Goal: Transaction & Acquisition: Purchase product/service

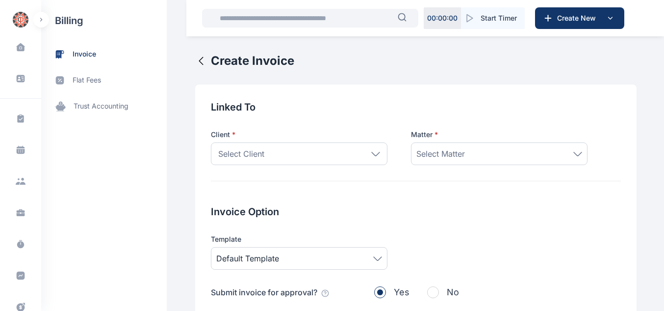
click at [284, 105] on h2 "Linked To" at bounding box center [416, 107] width 410 height 14
click at [27, 47] on span at bounding box center [20, 47] width 25 height 21
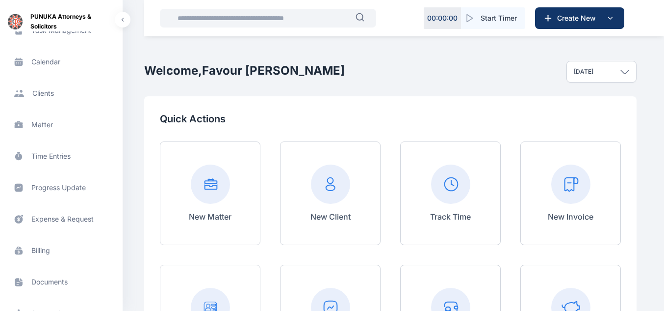
scroll to position [122, 0]
click at [70, 187] on span "Expense & Request expense & request expense & request" at bounding box center [61, 189] width 111 height 24
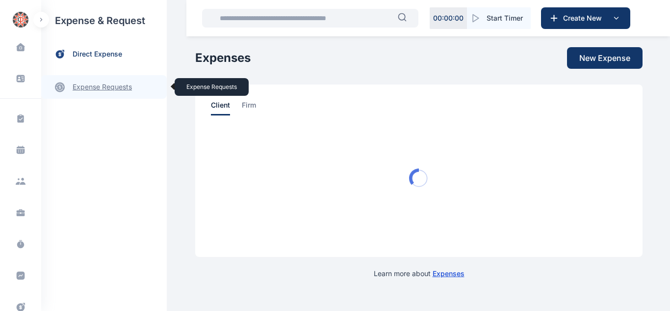
click at [90, 92] on link "expense requests expense requests" at bounding box center [104, 87] width 126 height 24
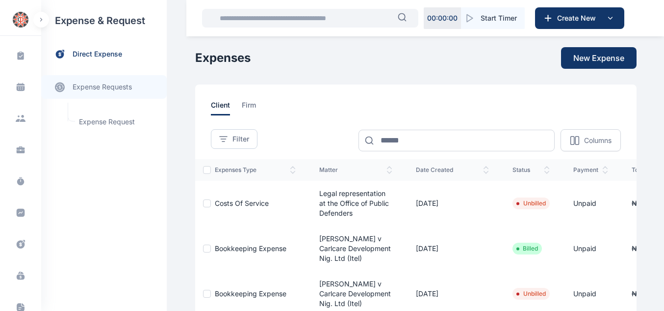
scroll to position [112, 0]
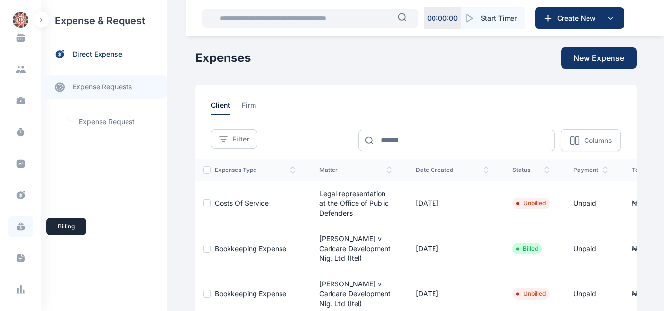
click at [23, 227] on icon at bounding box center [21, 227] width 8 height 5
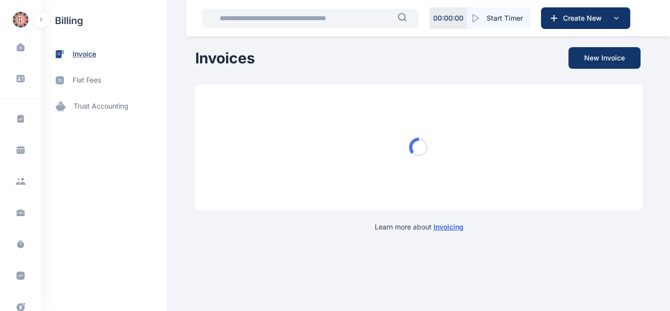
click at [73, 55] on span "invoice" at bounding box center [85, 54] width 24 height 10
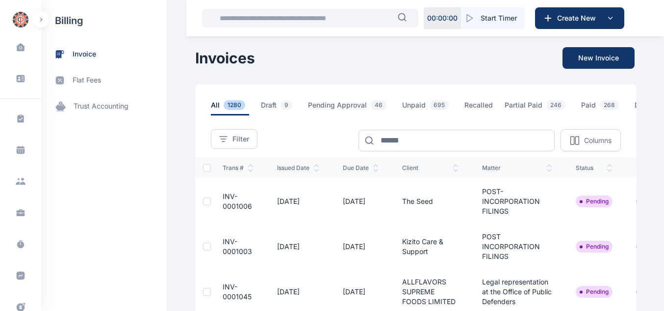
click at [239, 210] on span "INV-0001006" at bounding box center [237, 201] width 29 height 18
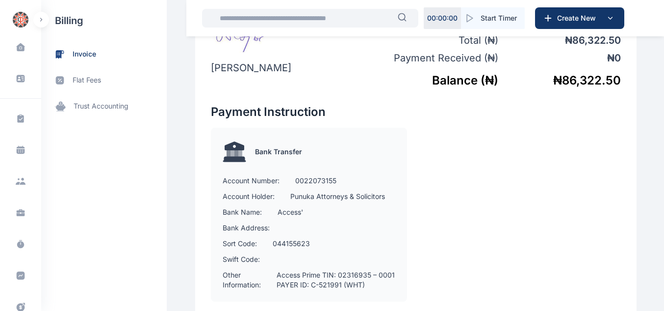
scroll to position [572, 0]
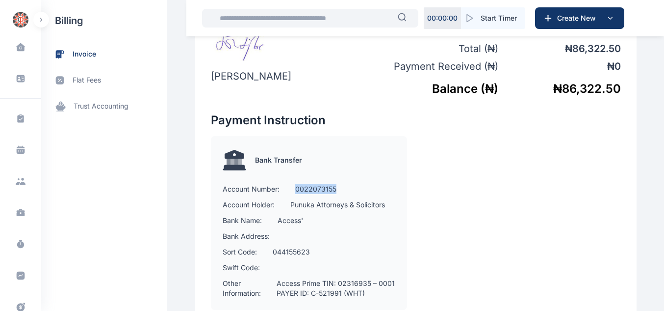
drag, startPoint x: 290, startPoint y: 188, endPoint x: 336, endPoint y: 190, distance: 45.7
click at [336, 190] on div "Account Number: 0022073155" at bounding box center [309, 189] width 173 height 10
copy p "0022073155"
drag, startPoint x: 309, startPoint y: 251, endPoint x: 265, endPoint y: 251, distance: 43.2
click at [265, 251] on div "Sort Code: 044155623" at bounding box center [309, 252] width 173 height 10
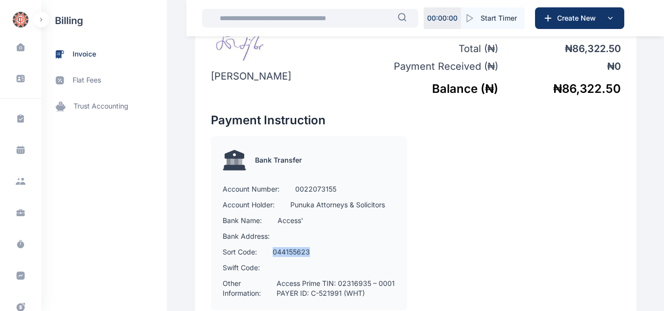
copy p "044155623"
click at [16, 49] on icon at bounding box center [20, 47] width 9 height 9
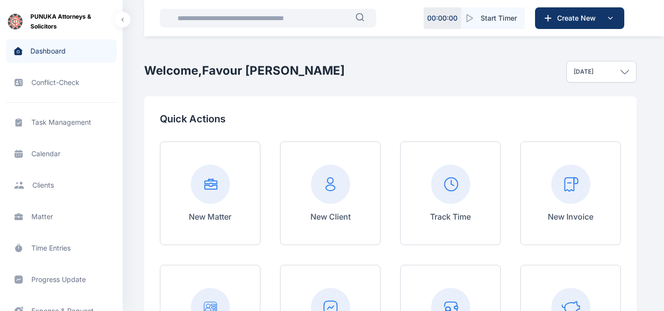
click at [540, 189] on div "New Invoice" at bounding box center [570, 193] width 101 height 104
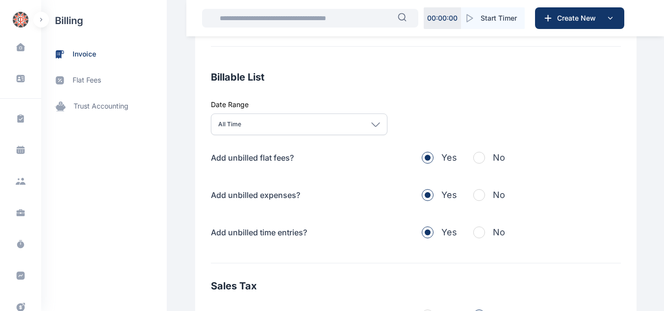
scroll to position [380, 0]
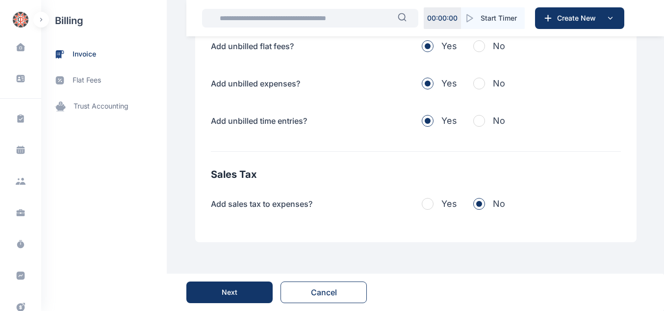
click at [250, 290] on button "Next" at bounding box center [229, 292] width 86 height 22
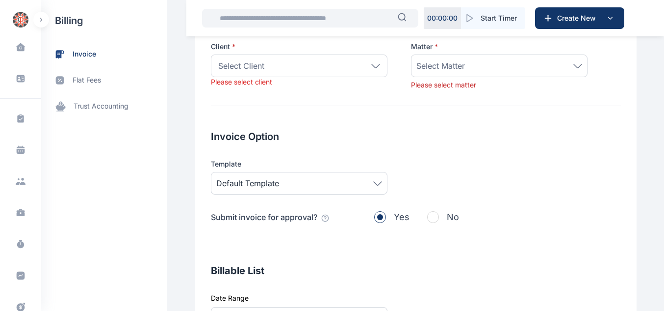
scroll to position [59, 0]
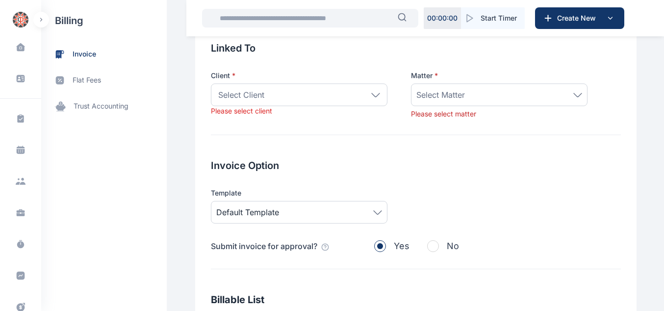
click at [371, 90] on div "Select Client" at bounding box center [299, 94] width 177 height 23
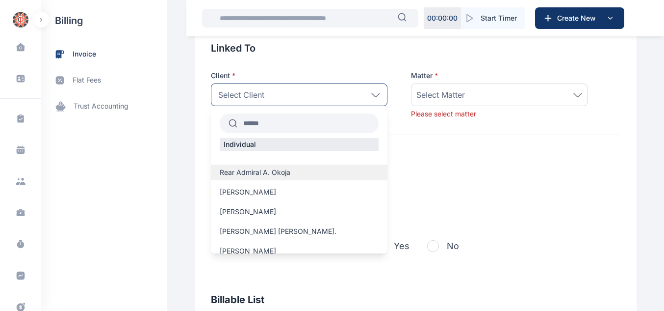
click at [265, 178] on div "Rear Admiral A. Okoja" at bounding box center [299, 172] width 177 height 16
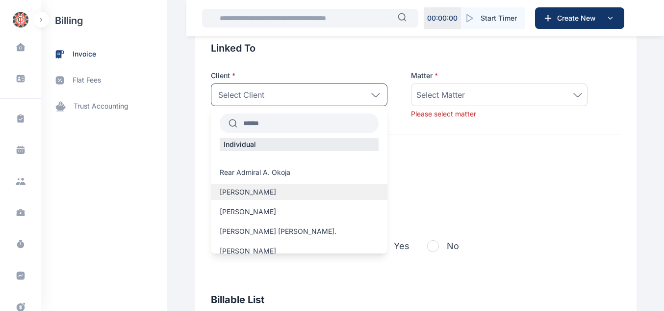
click at [257, 192] on span "[PERSON_NAME]" at bounding box center [248, 192] width 56 height 10
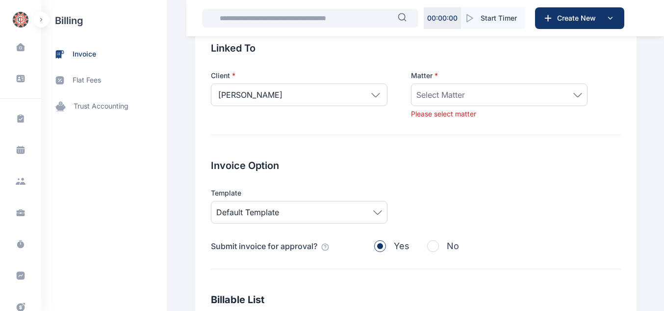
click at [463, 81] on div "Matter * Select Matter Please select matter" at bounding box center [499, 95] width 177 height 48
click at [440, 95] on span "Select Matter" at bounding box center [440, 95] width 49 height 12
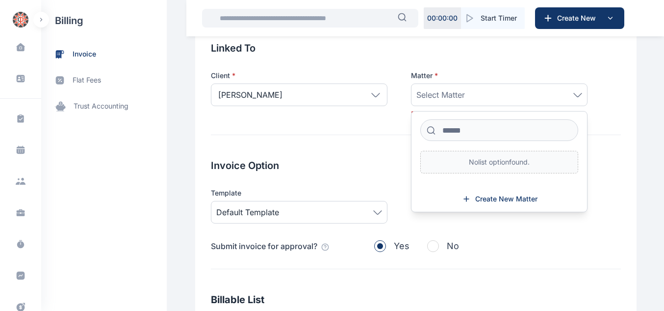
click at [370, 91] on div "[PERSON_NAME]" at bounding box center [299, 94] width 177 height 23
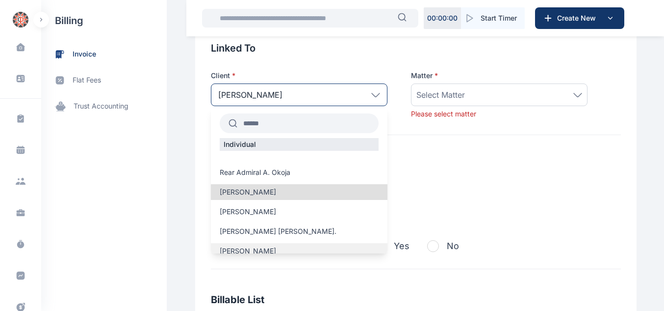
click at [262, 249] on span "[PERSON_NAME]" at bounding box center [248, 251] width 56 height 10
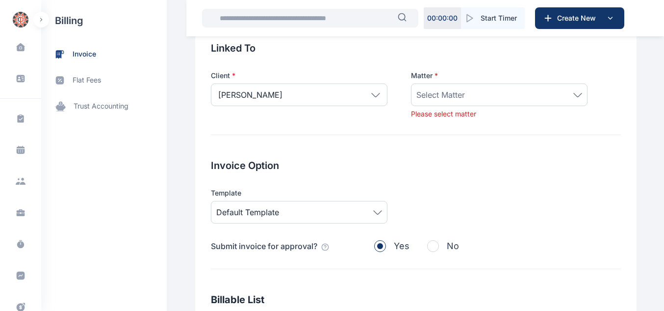
click at [439, 99] on span "Select Matter" at bounding box center [440, 95] width 49 height 12
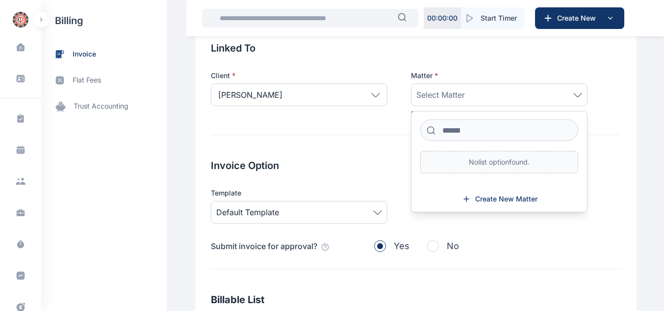
click at [340, 93] on div "[PERSON_NAME]" at bounding box center [299, 94] width 177 height 23
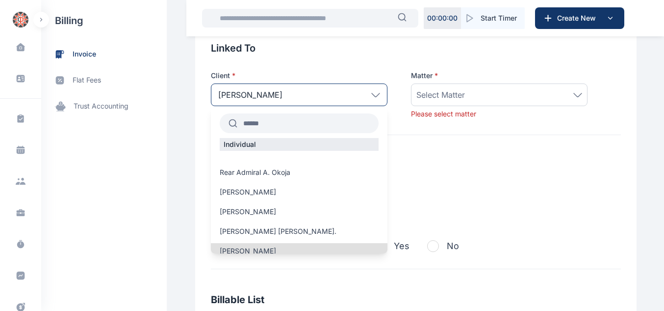
click at [278, 127] on input "text" at bounding box center [307, 123] width 141 height 18
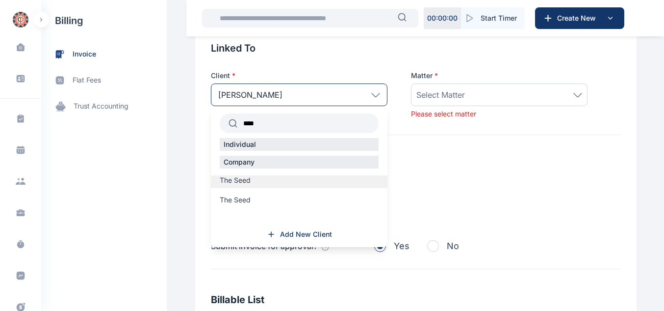
type input "****"
click at [249, 181] on label "The Seed" at bounding box center [299, 180] width 177 height 10
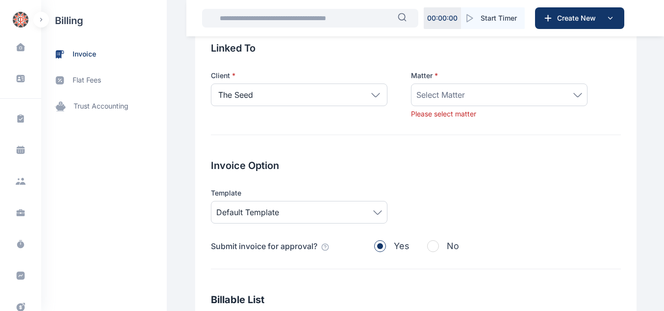
click at [426, 101] on div "Select Matter" at bounding box center [499, 94] width 177 height 23
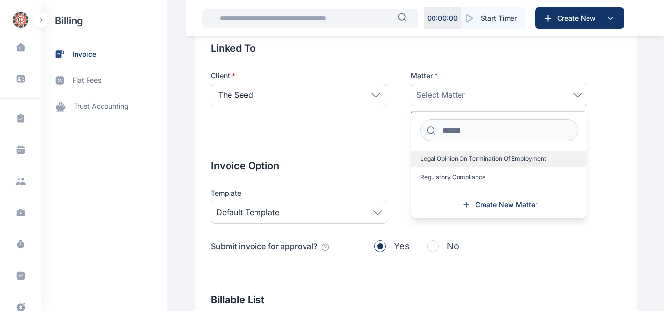
click at [447, 156] on span "Legal Opinion On Termination Of Employment" at bounding box center [483, 159] width 126 height 8
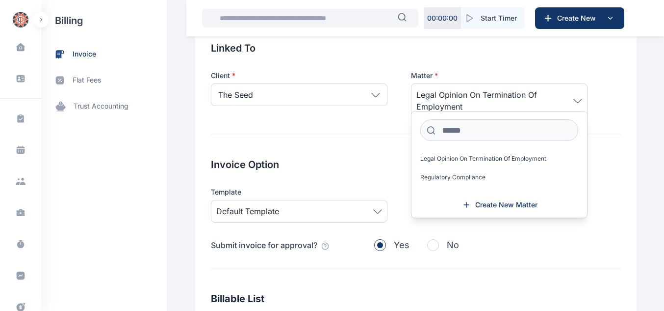
scroll to position [391, 0]
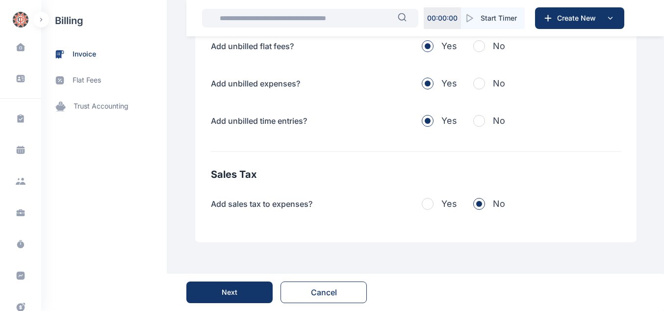
click at [230, 288] on div "Next" at bounding box center [230, 292] width 16 height 10
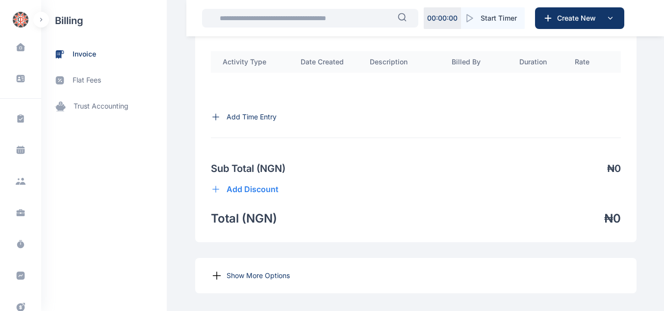
scroll to position [701, 0]
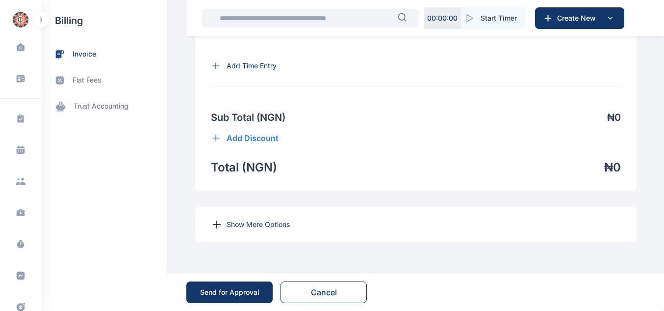
click at [227, 228] on p "Show More Options" at bounding box center [258, 224] width 63 height 10
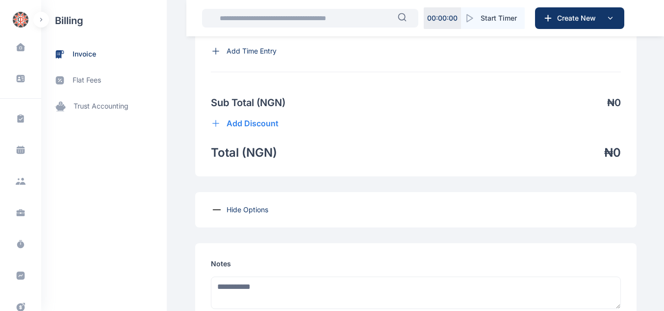
scroll to position [1019, 0]
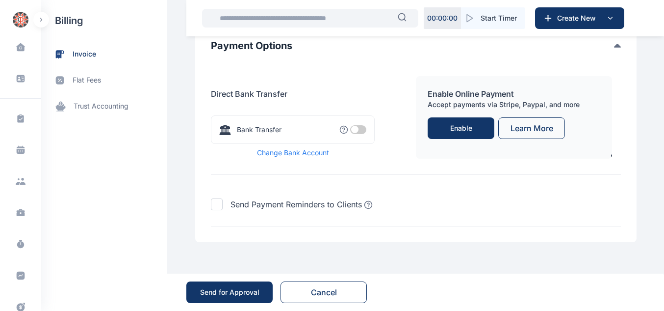
click at [289, 155] on span "Change Bank Account" at bounding box center [293, 153] width 164 height 10
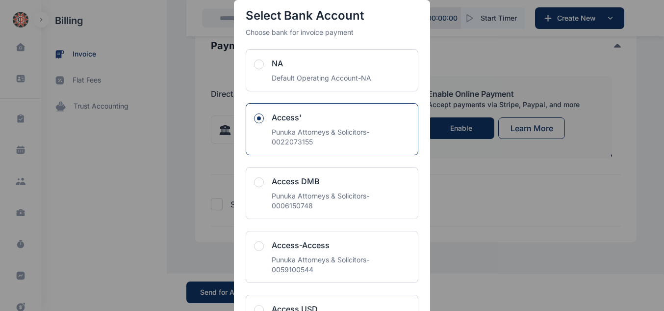
click at [307, 308] on div "Access USD" at bounding box center [341, 309] width 138 height 12
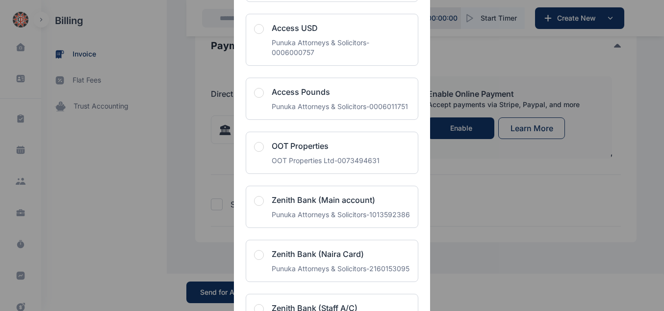
scroll to position [285, 0]
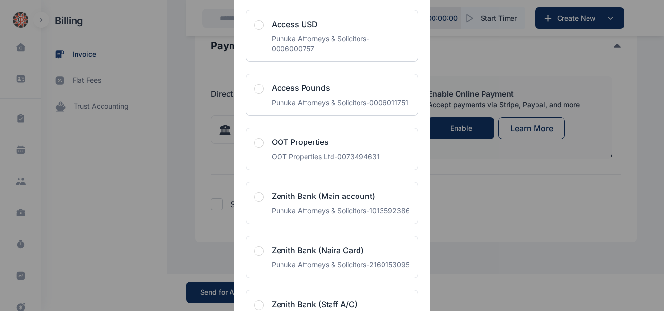
click at [256, 19] on div "Access USD Punuka Attorneys & Solicitors - 0006000757" at bounding box center [332, 36] width 173 height 52
click at [256, 23] on span "button" at bounding box center [259, 25] width 10 height 10
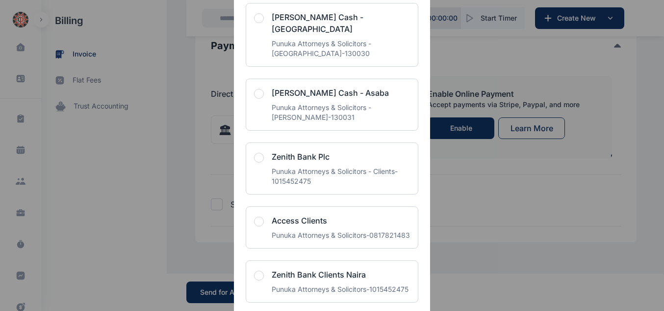
scroll to position [2381, 0]
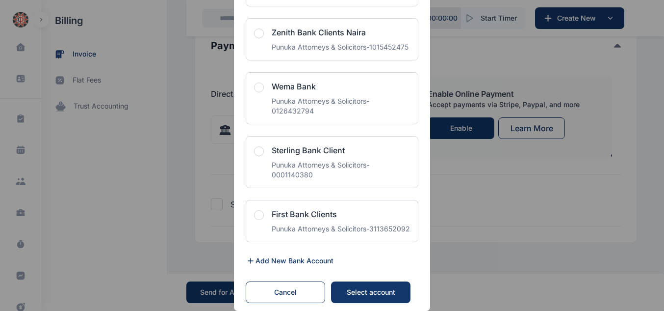
click at [379, 289] on div "Select account" at bounding box center [371, 292] width 60 height 10
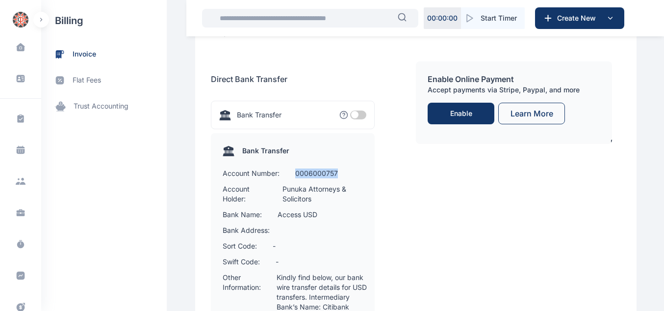
drag, startPoint x: 334, startPoint y: 182, endPoint x: 289, endPoint y: 186, distance: 45.4
click at [289, 186] on div "Bank Transfer Account Number: 0006000757 Account Holder: Punuka Attorneys & Sol…" at bounding box center [293, 311] width 164 height 357
copy p "0006000757"
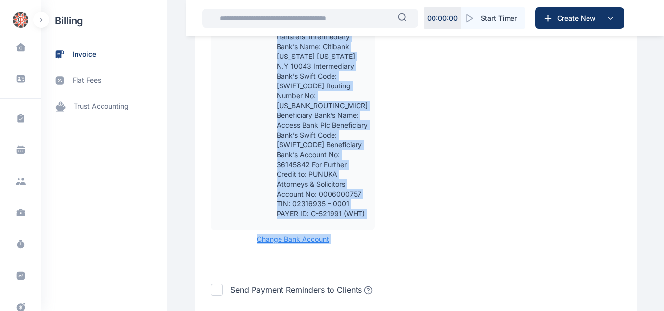
scroll to position [1285, 0]
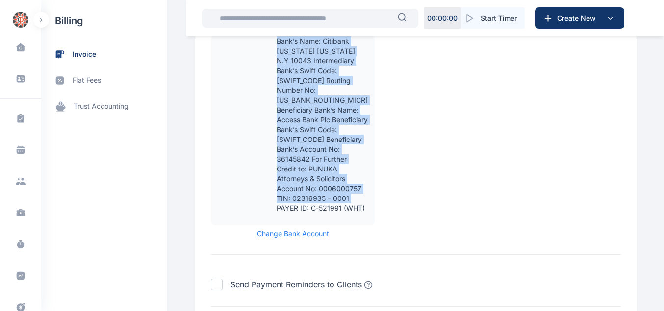
drag, startPoint x: 271, startPoint y: 74, endPoint x: 338, endPoint y: 219, distance: 160.2
click at [338, 213] on div "Other Information: Kindly find below, our bank wire transfer details for USD tr…" at bounding box center [293, 110] width 140 height 206
copy p "Kindly find below, our bank wire transfer details for USD transfers. Intermedia…"
